Goal: Task Accomplishment & Management: Manage account settings

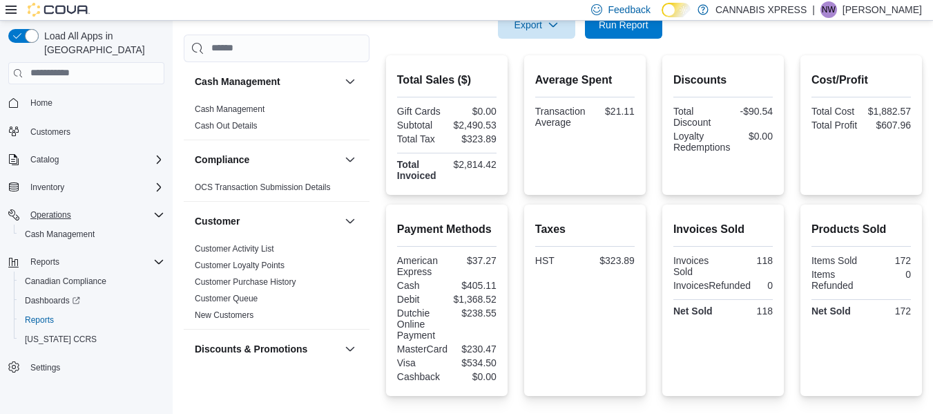
scroll to position [814, 0]
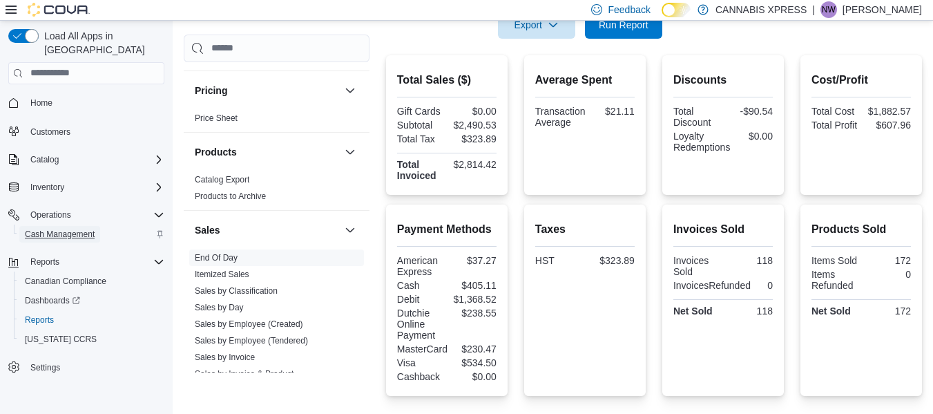
click at [61, 229] on span "Cash Management" at bounding box center [60, 234] width 70 height 11
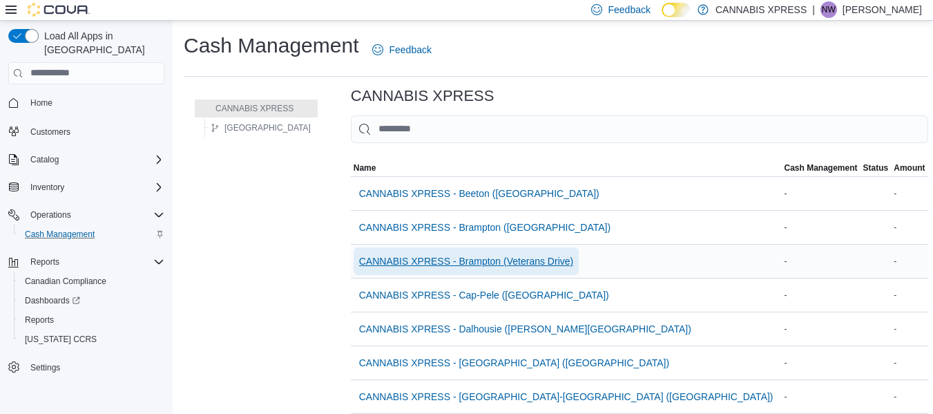
click at [461, 263] on span "CANNABIS XPRESS - Brampton (Veterans Drive)" at bounding box center [466, 261] width 214 height 14
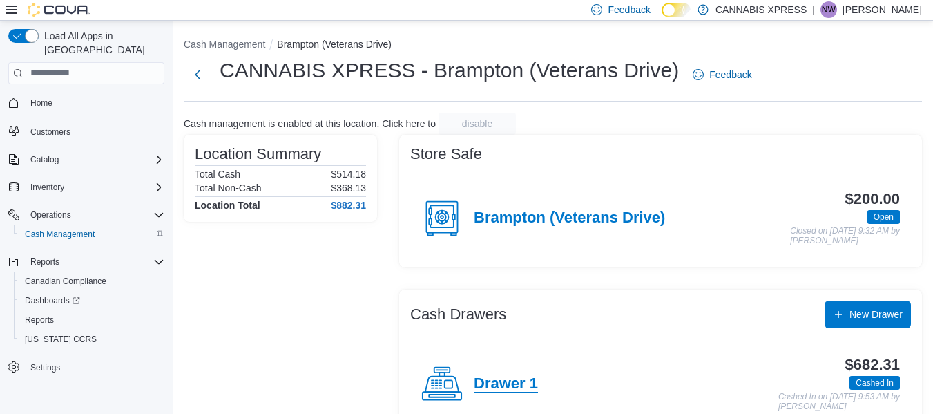
click at [515, 377] on h4 "Drawer 1" at bounding box center [506, 384] width 64 height 18
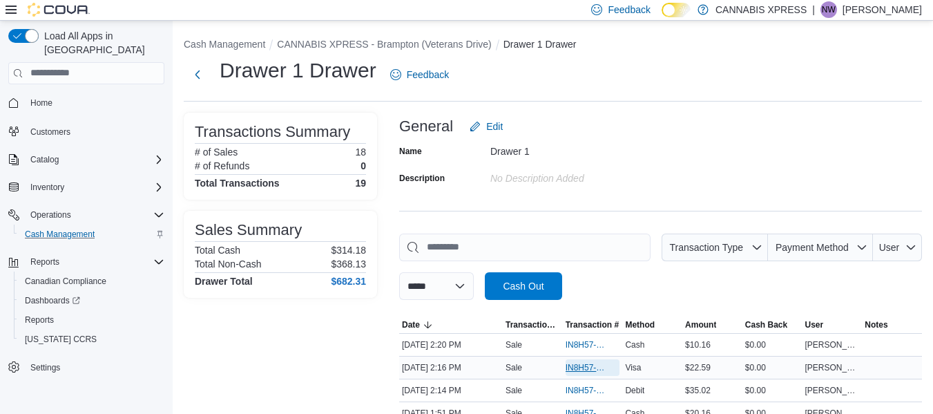
click at [585, 369] on span "IN8H57-774811" at bounding box center [585, 367] width 41 height 11
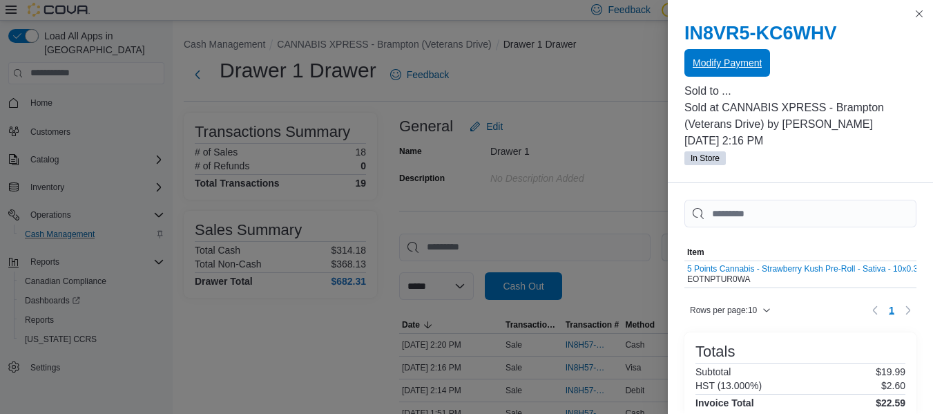
click at [722, 57] on span "Modify Payment" at bounding box center [726, 63] width 69 height 28
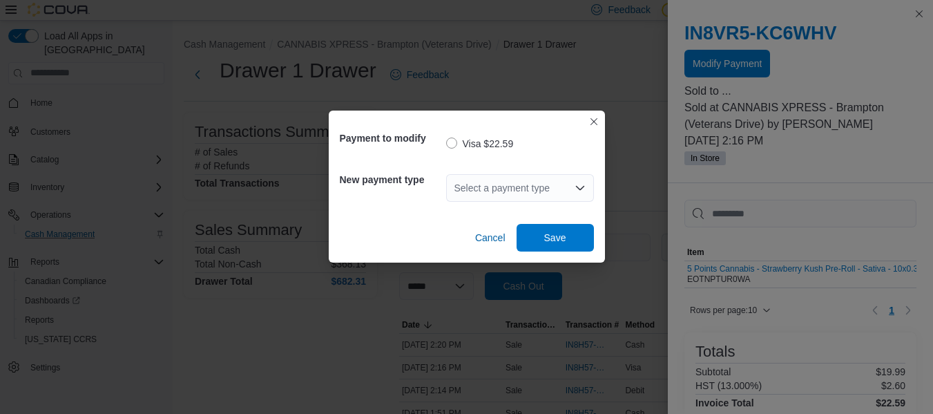
click at [565, 188] on div "Select a payment type" at bounding box center [520, 188] width 148 height 28
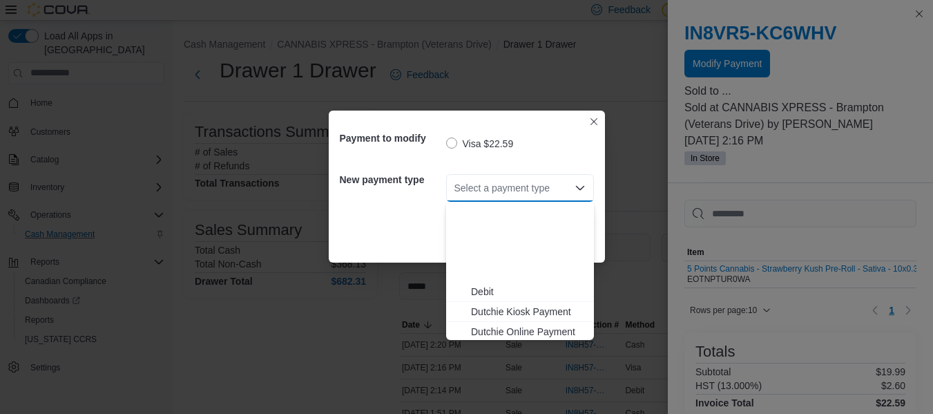
scroll to position [142, 0]
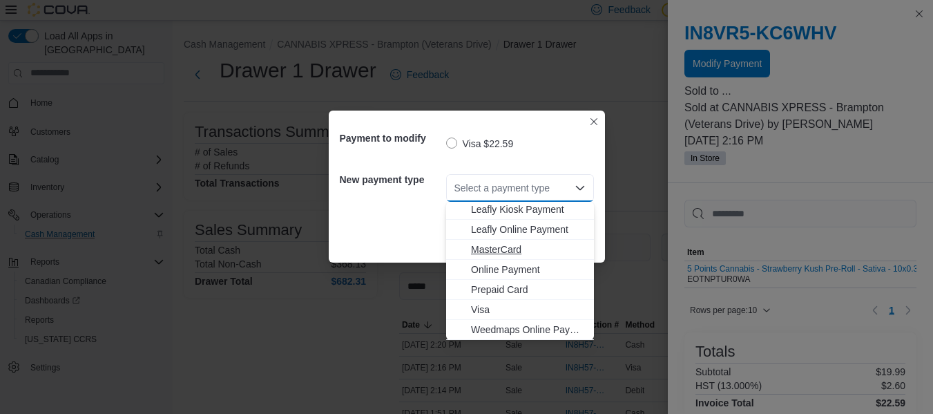
click at [518, 249] on span "MasterCard" at bounding box center [528, 249] width 115 height 14
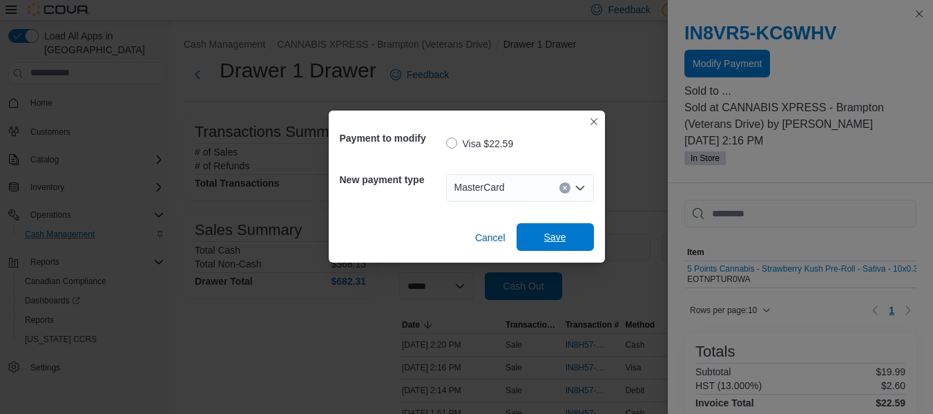
click at [581, 231] on span "Save" at bounding box center [555, 237] width 61 height 28
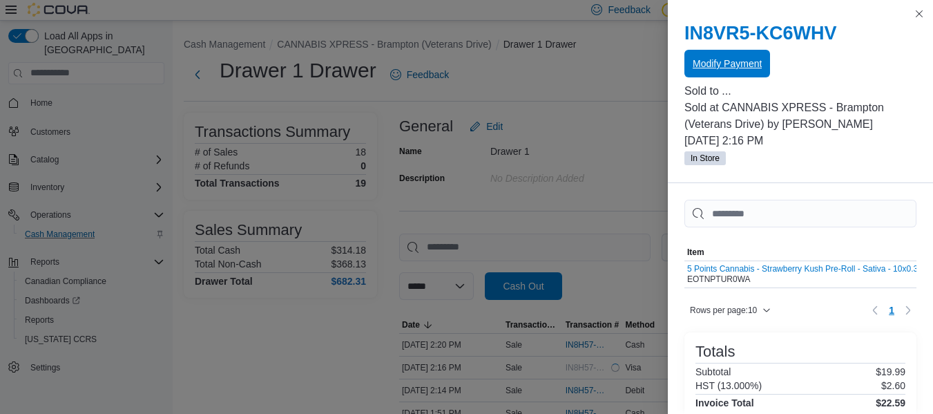
scroll to position [0, 0]
